Goal: Transaction & Acquisition: Purchase product/service

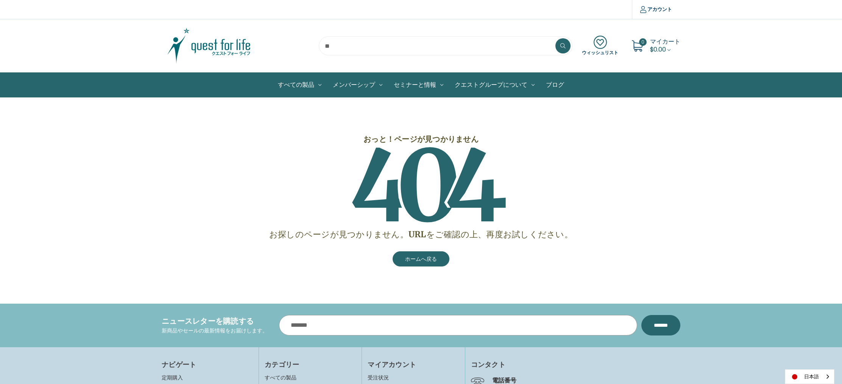
click at [471, 326] on input "メールアドレス" at bounding box center [458, 325] width 358 height 20
click at [217, 48] on img at bounding box center [209, 46] width 95 height 38
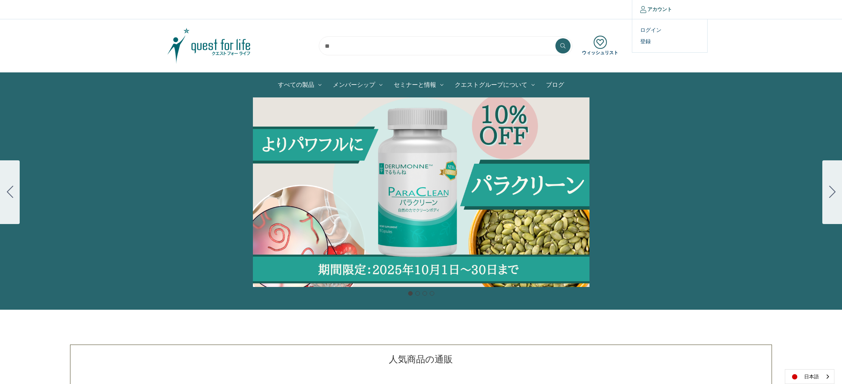
click at [652, 9] on link "アカウント" at bounding box center [656, 9] width 48 height 19
click at [651, 29] on link "ログイン" at bounding box center [669, 30] width 75 height 11
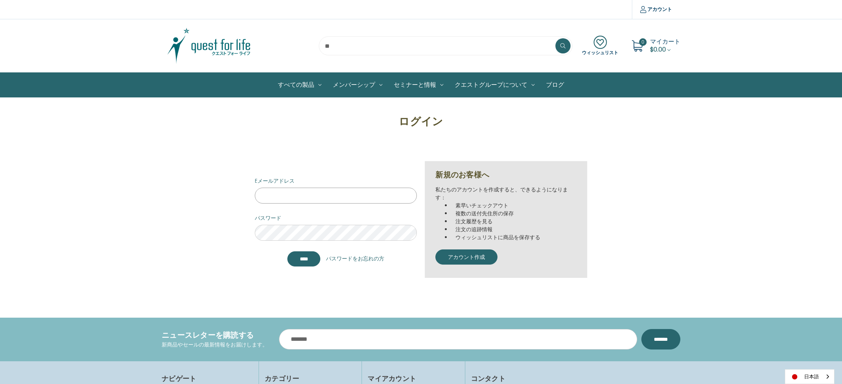
click at [295, 196] on input "Eメールアドレス" at bounding box center [336, 195] width 162 height 16
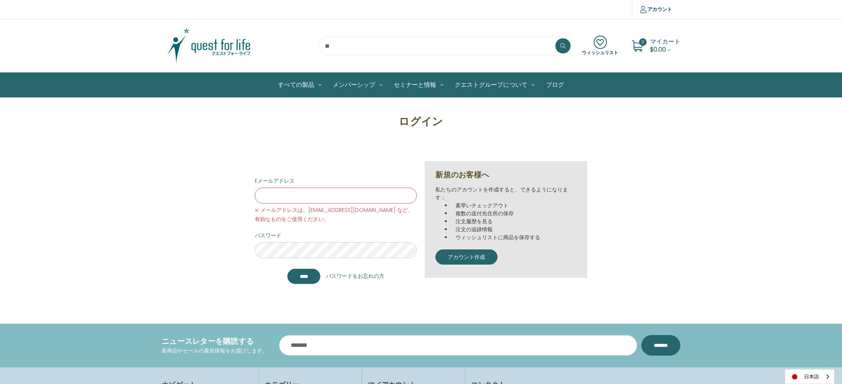
click at [229, 50] on img at bounding box center [209, 46] width 95 height 38
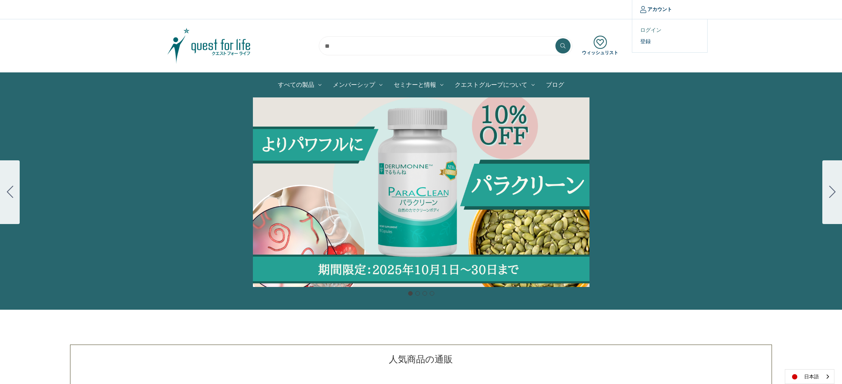
click at [653, 26] on link "ログイン" at bounding box center [669, 30] width 75 height 11
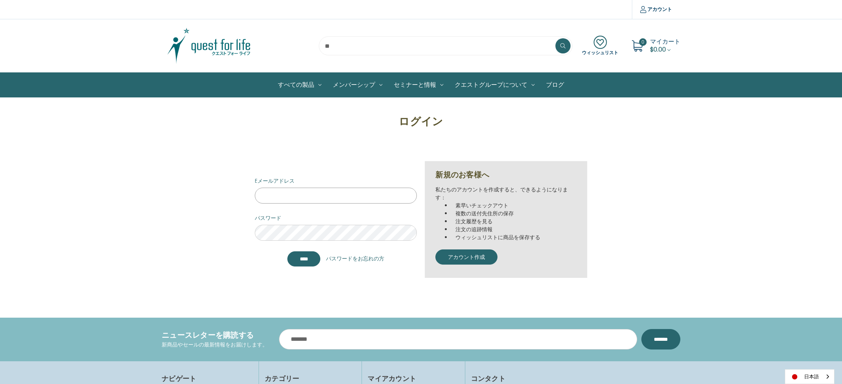
click at [323, 199] on input "Eメールアドレス" at bounding box center [336, 195] width 162 height 16
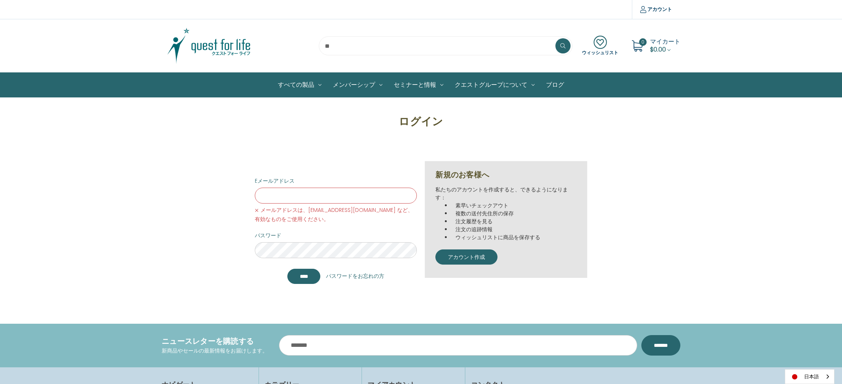
type input "**********"
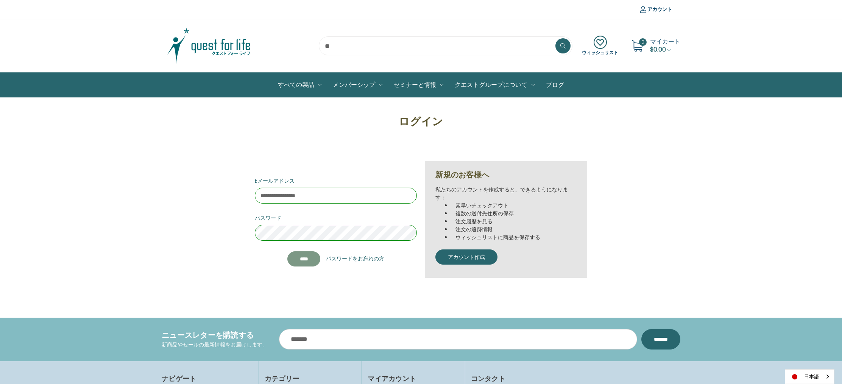
click at [300, 256] on input "****" at bounding box center [303, 258] width 33 height 15
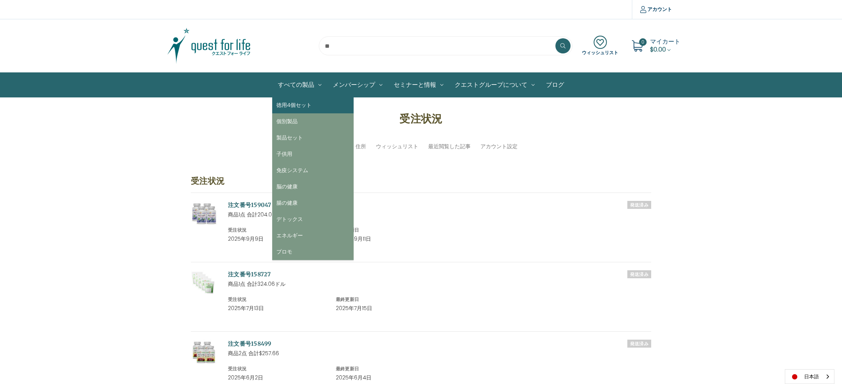
click at [308, 106] on link "徳用4個セット" at bounding box center [312, 105] width 81 height 16
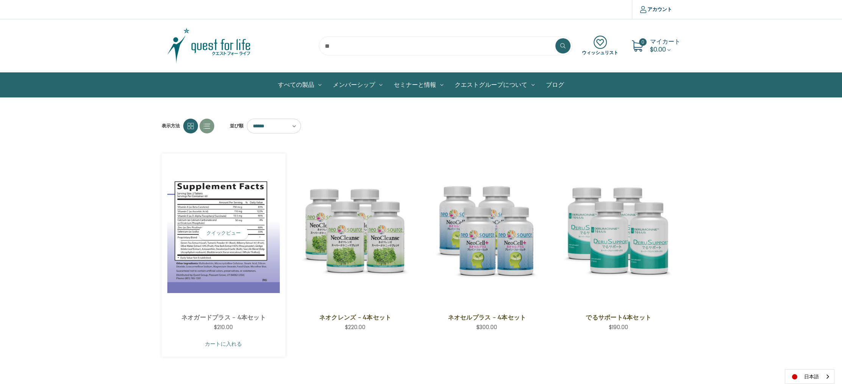
click at [252, 345] on link "カートに入れる" at bounding box center [223, 343] width 112 height 14
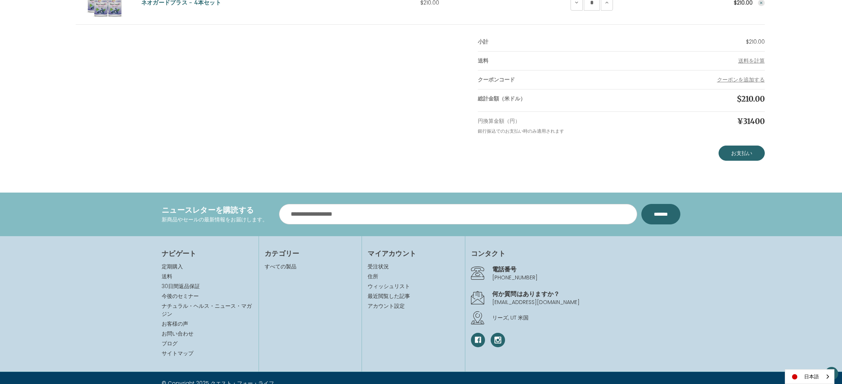
scroll to position [5, 0]
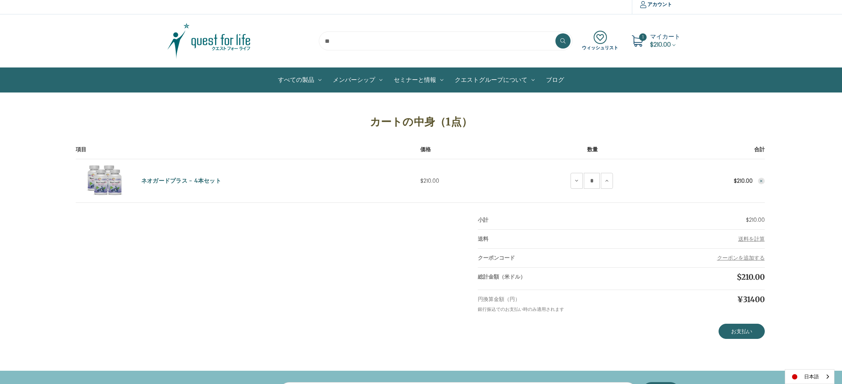
click at [672, 40] on span "マイカート" at bounding box center [665, 36] width 30 height 9
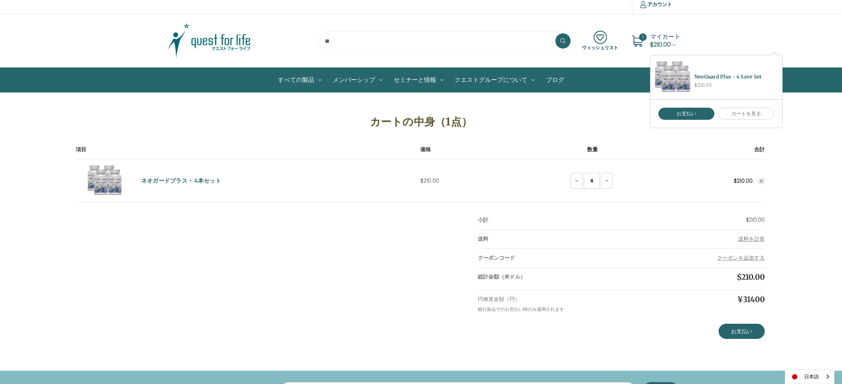
click at [659, 33] on span "マイカート" at bounding box center [665, 36] width 30 height 9
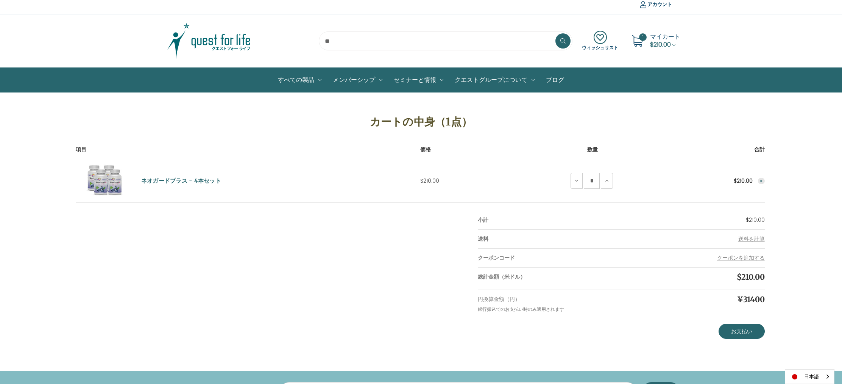
click at [656, 36] on span "マイカート" at bounding box center [665, 36] width 30 height 9
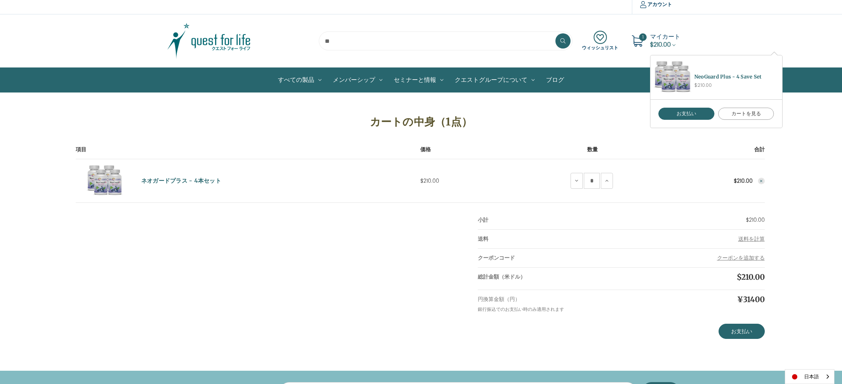
click at [741, 115] on link "カートを見る" at bounding box center [746, 114] width 56 height 12
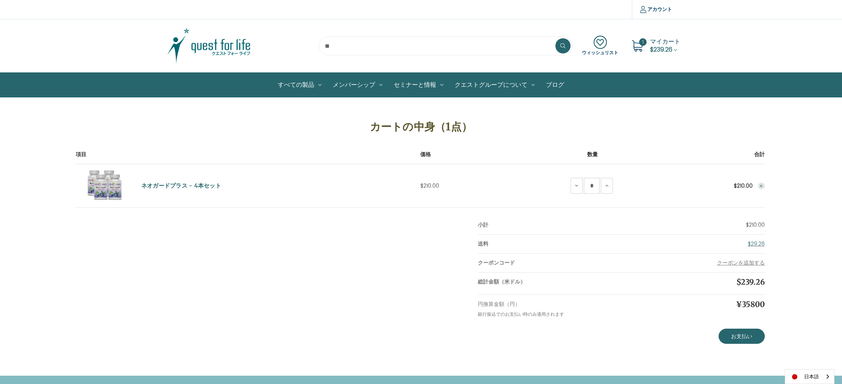
click at [760, 185] on icon "Remove NeoGuard Plus - 4 Save Set from cart" at bounding box center [761, 186] width 5 height 5
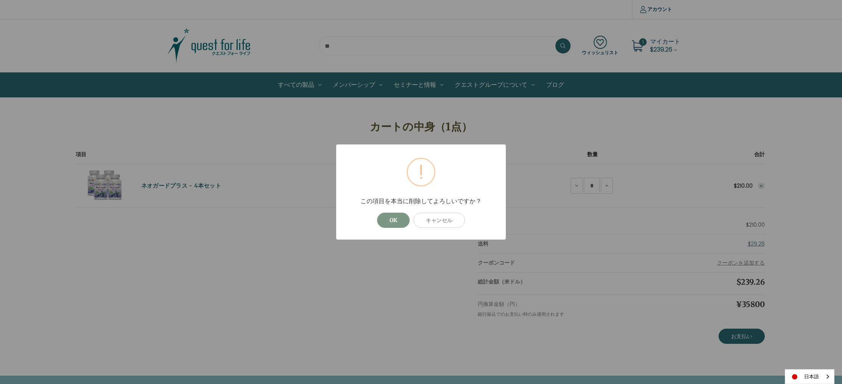
click at [391, 222] on button "OK" at bounding box center [393, 219] width 33 height 15
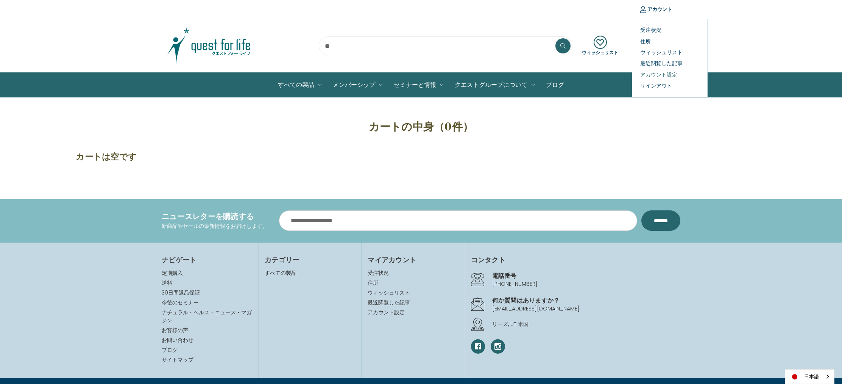
click at [665, 75] on link "アカウント設定" at bounding box center [669, 74] width 75 height 11
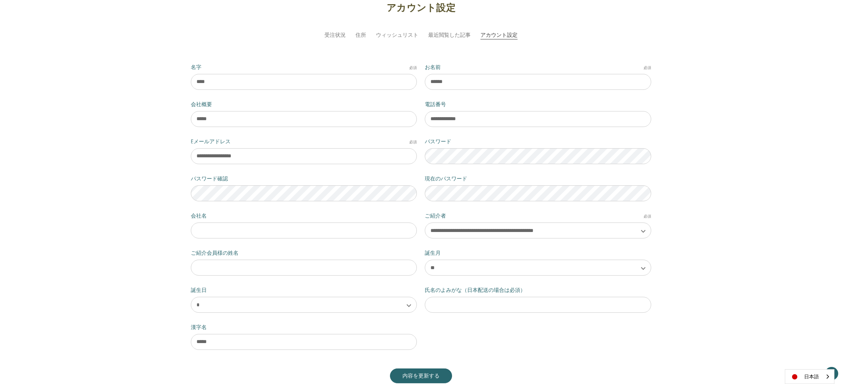
scroll to position [117, 0]
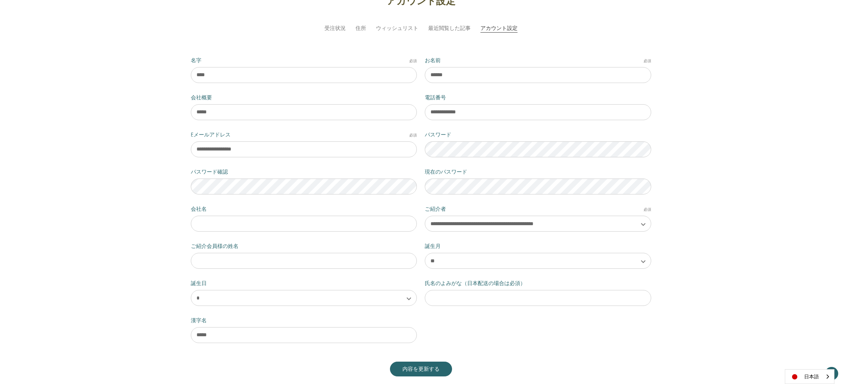
click at [566, 339] on div "**********" at bounding box center [421, 204] width 468 height 297
click at [638, 222] on select "**********" at bounding box center [538, 223] width 226 height 16
click at [425, 215] on select "**********" at bounding box center [538, 223] width 226 height 16
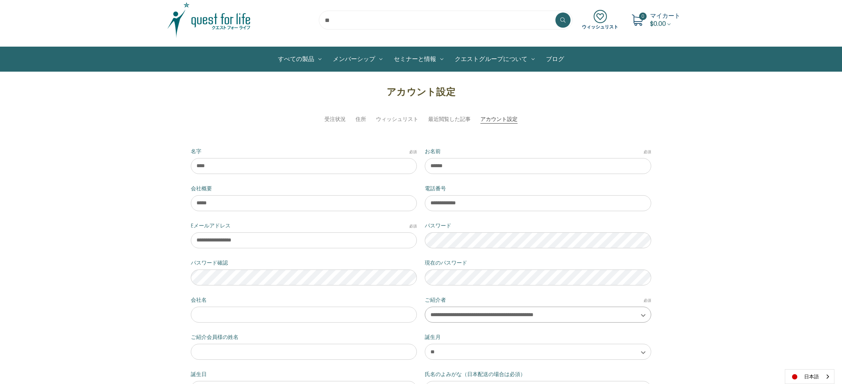
scroll to position [0, 0]
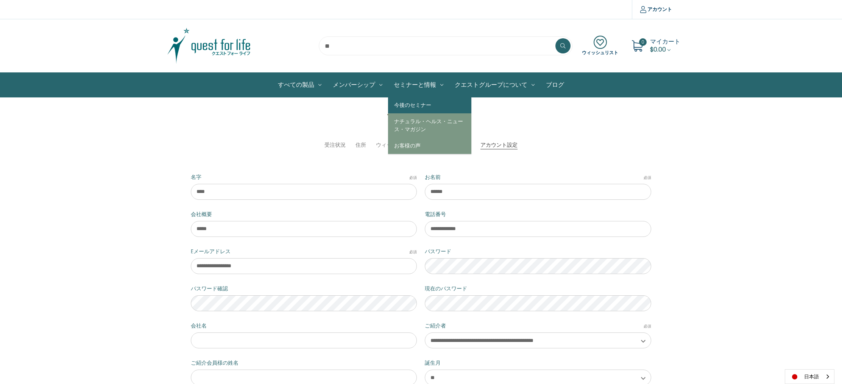
click at [422, 109] on link "今後のセミナー" at bounding box center [429, 105] width 83 height 16
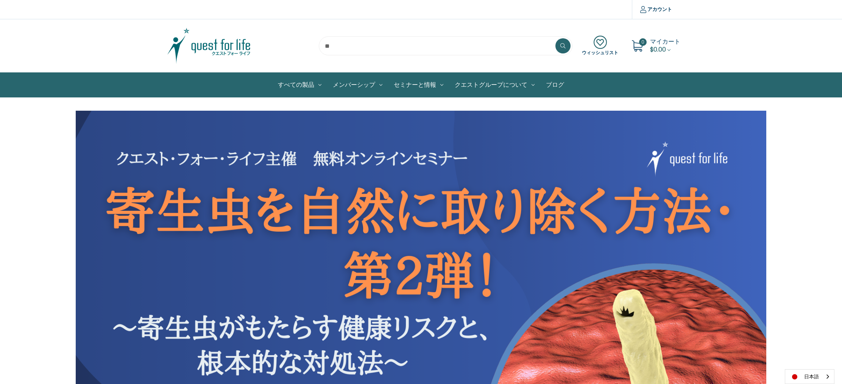
click at [558, 84] on link "ブログ" at bounding box center [555, 85] width 30 height 24
click at [552, 83] on link "ブログ" at bounding box center [555, 85] width 30 height 24
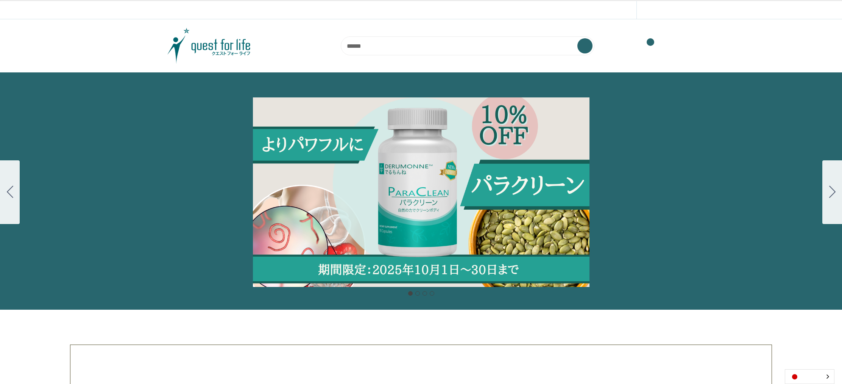
click at [232, 83] on nav "All Products 4-Save Sets Individual Products Product Sets Children Immune Syste…" at bounding box center [421, 85] width 519 height 24
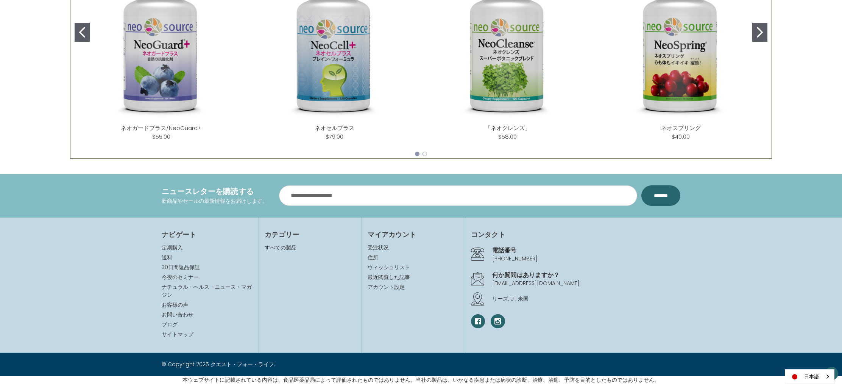
scroll to position [205, 0]
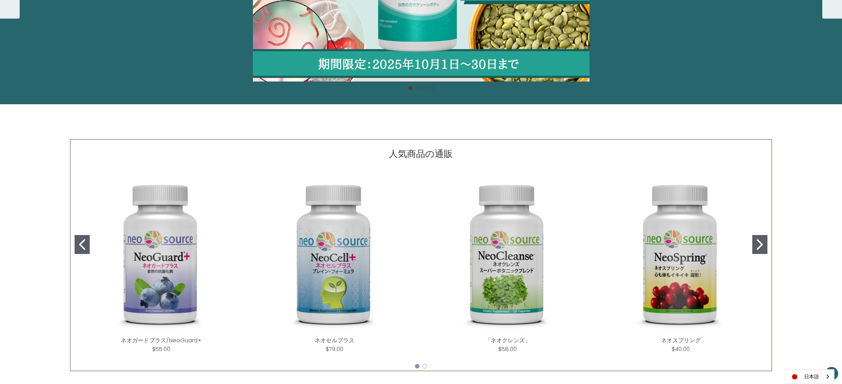
click at [78, 243] on button "Go to slide 1" at bounding box center [82, 244] width 15 height 19
click at [88, 245] on button "Go to slide 1" at bounding box center [82, 244] width 15 height 19
click at [760, 240] on icon "Go to slide 2" at bounding box center [760, 244] width 6 height 11
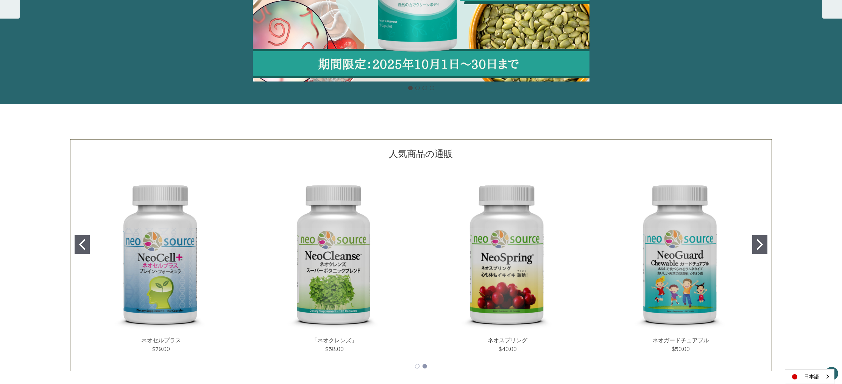
click at [758, 237] on button "Go to slide 2" at bounding box center [759, 244] width 15 height 19
click at [758, 241] on icon "Go to slide 2" at bounding box center [760, 244] width 6 height 11
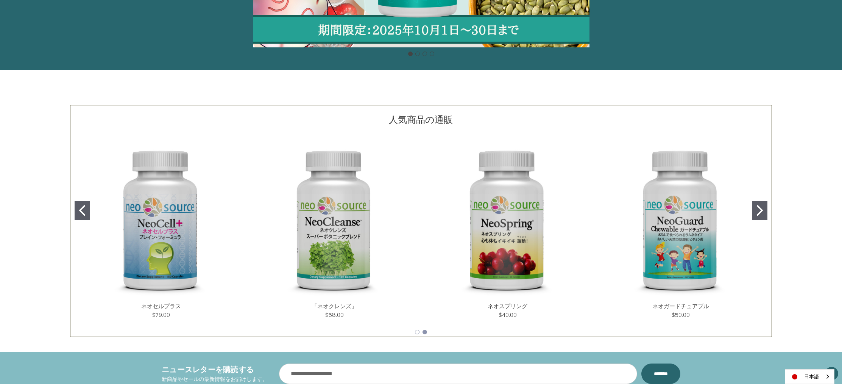
scroll to position [154, 0]
